Goal: Information Seeking & Learning: Learn about a topic

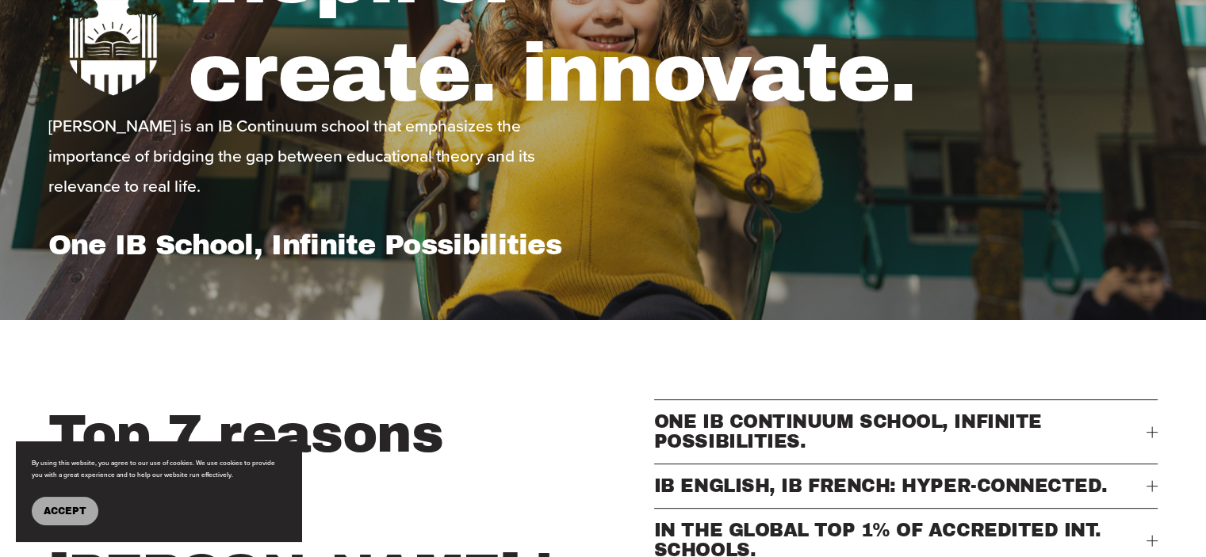
scroll to position [555, 0]
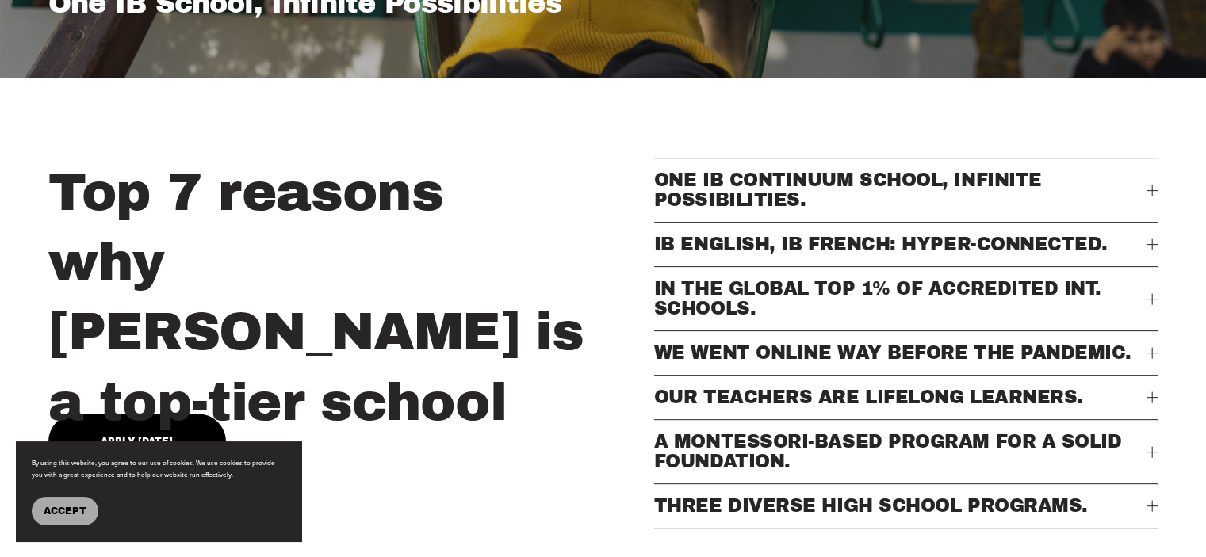
click at [1150, 251] on div at bounding box center [1151, 244] width 11 height 11
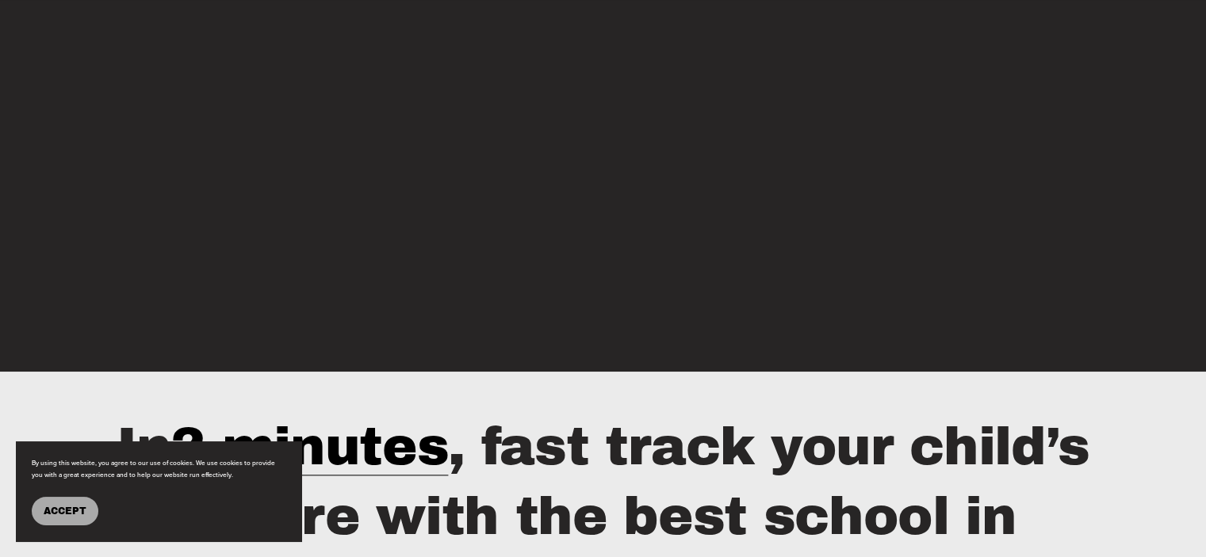
scroll to position [2061, 0]
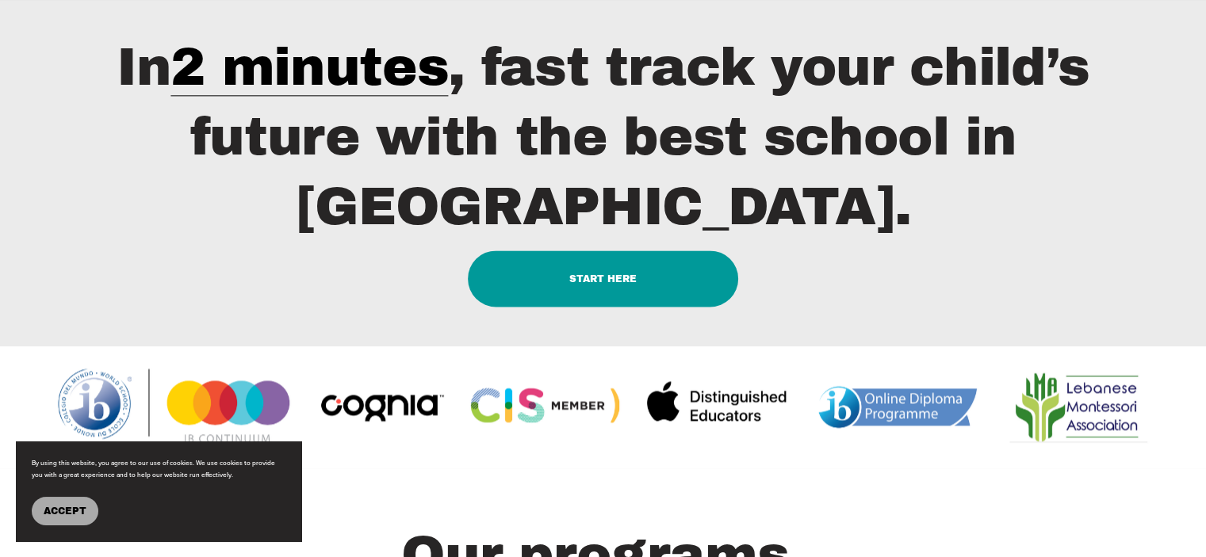
click at [598, 292] on link "START HERE" at bounding box center [603, 279] width 271 height 56
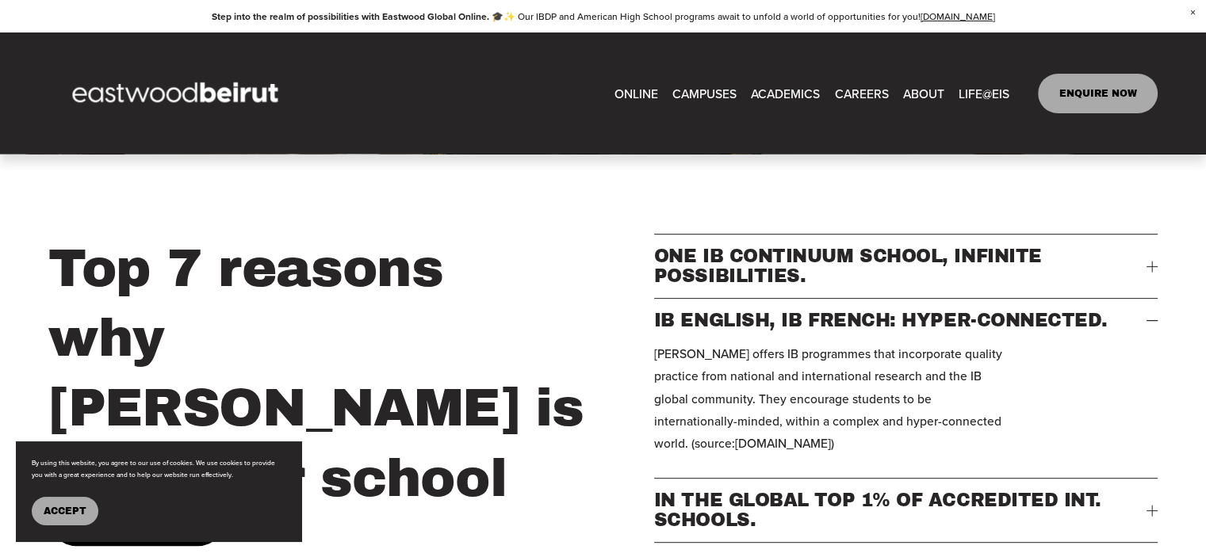
scroll to position [317, 0]
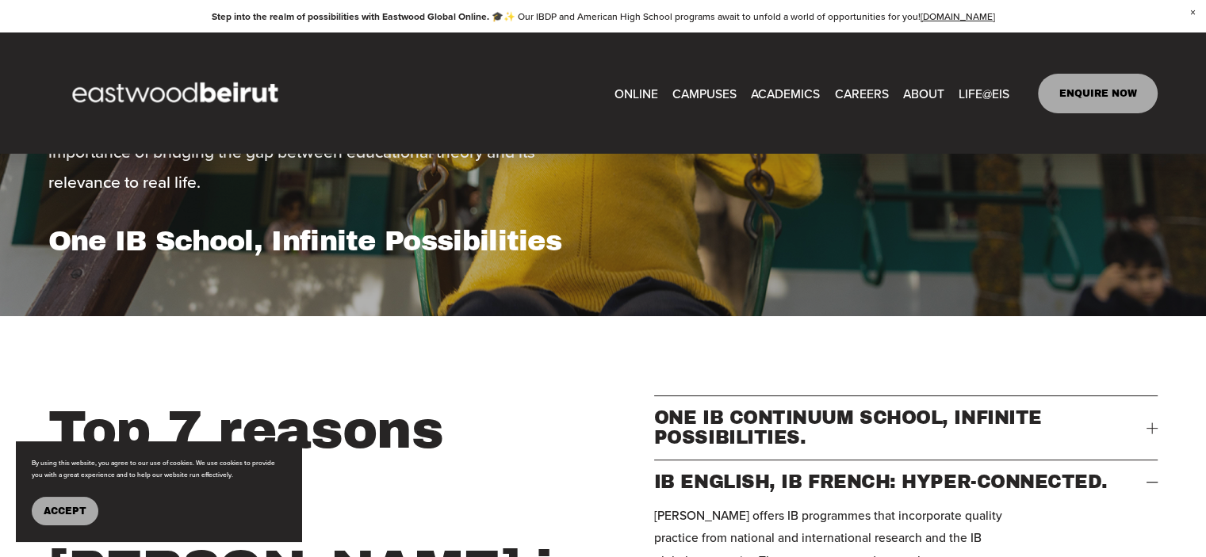
click at [637, 86] on link "ONLINE" at bounding box center [636, 93] width 44 height 25
type input "*"
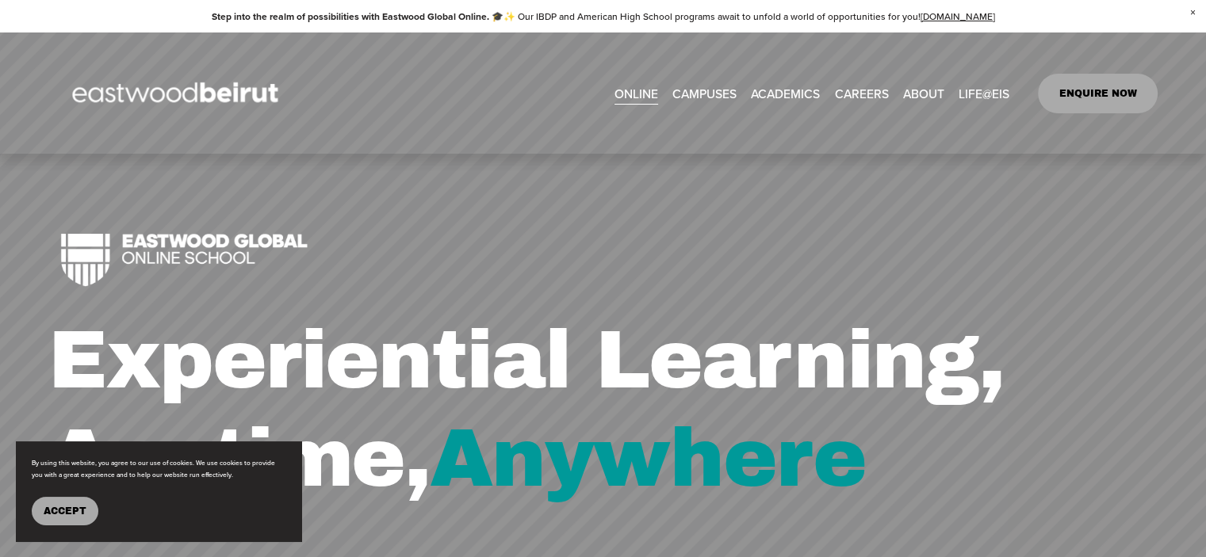
scroll to position [317, 0]
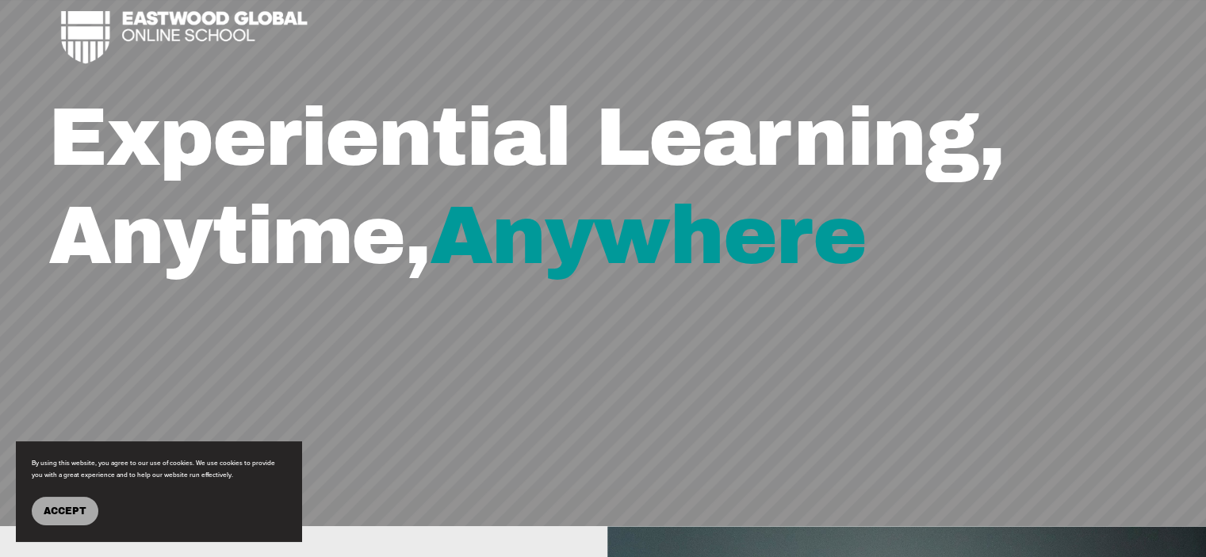
click at [57, 507] on span "Accept" at bounding box center [65, 511] width 43 height 11
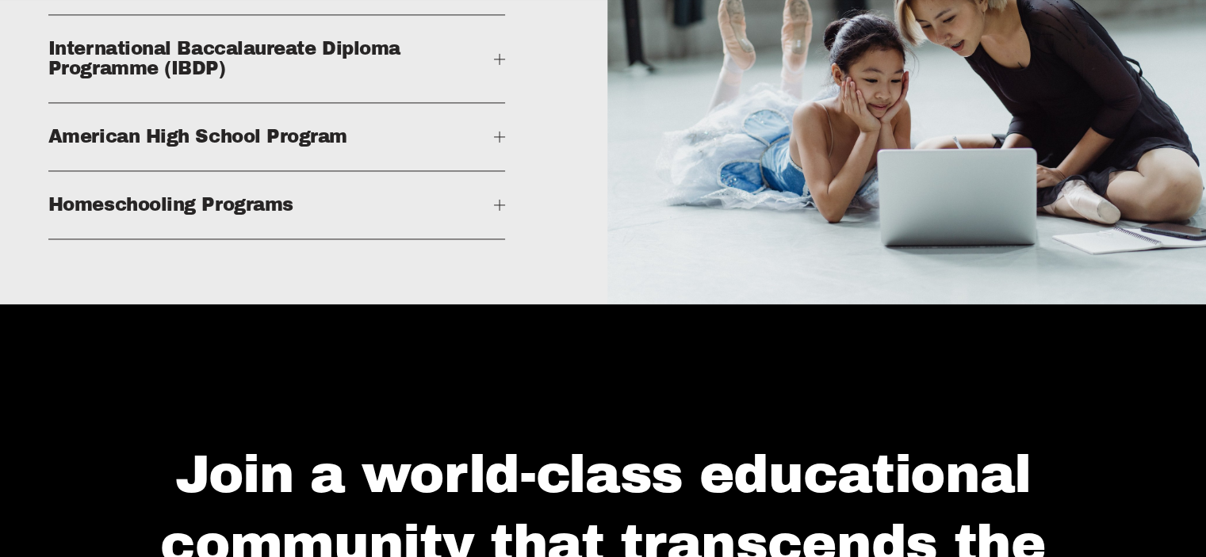
scroll to position [2299, 0]
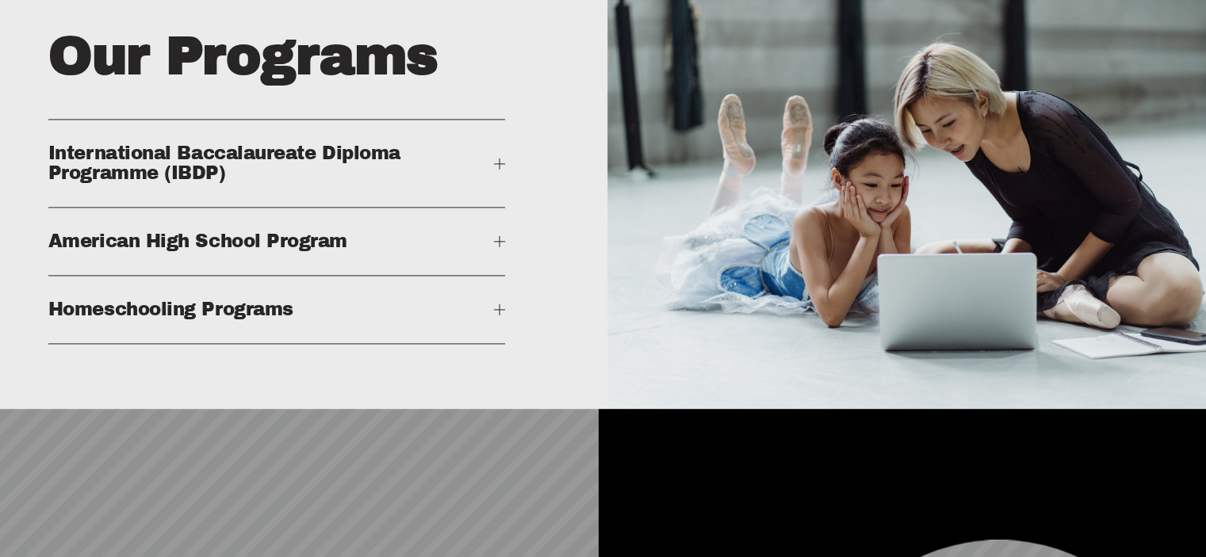
click at [500, 316] on div at bounding box center [500, 309] width 1 height 11
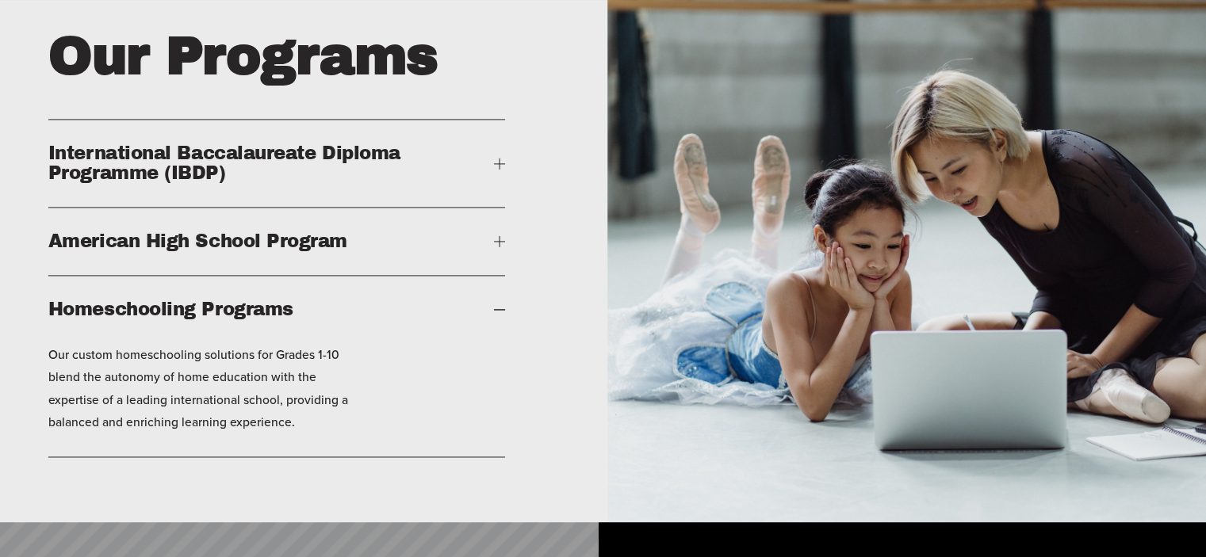
click at [502, 272] on button "American High School Program" at bounding box center [276, 241] width 457 height 67
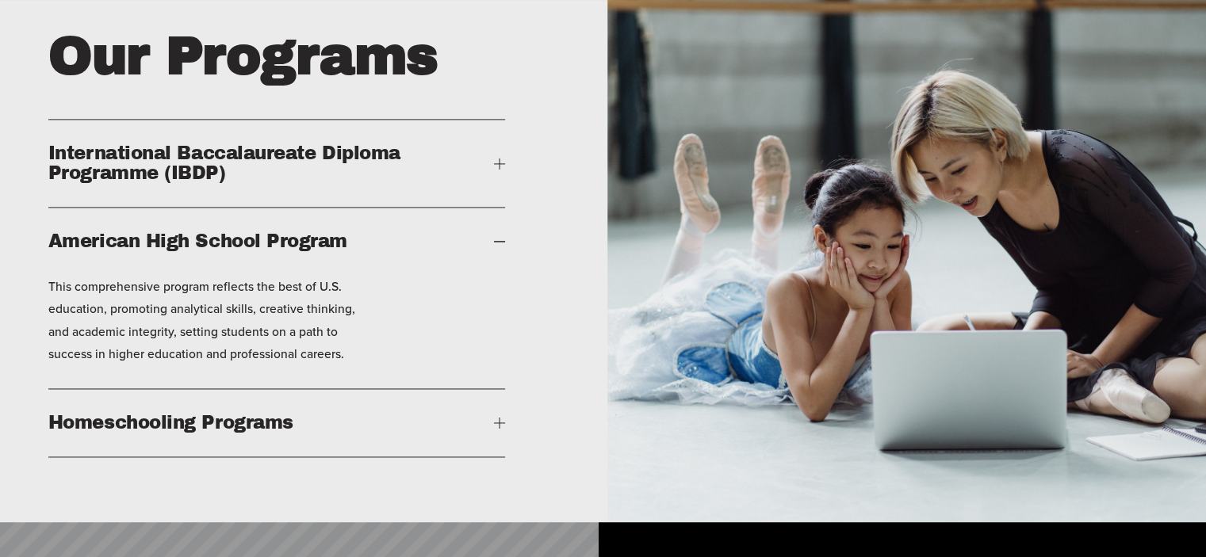
click at [500, 169] on div at bounding box center [500, 163] width 1 height 11
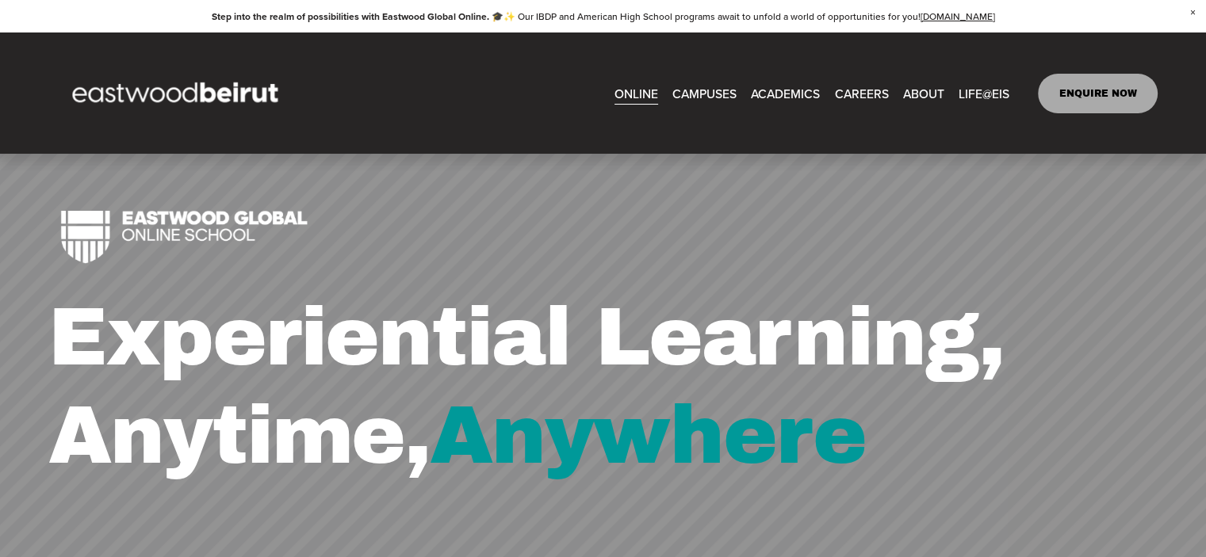
scroll to position [0, 0]
